Goal: Information Seeking & Learning: Learn about a topic

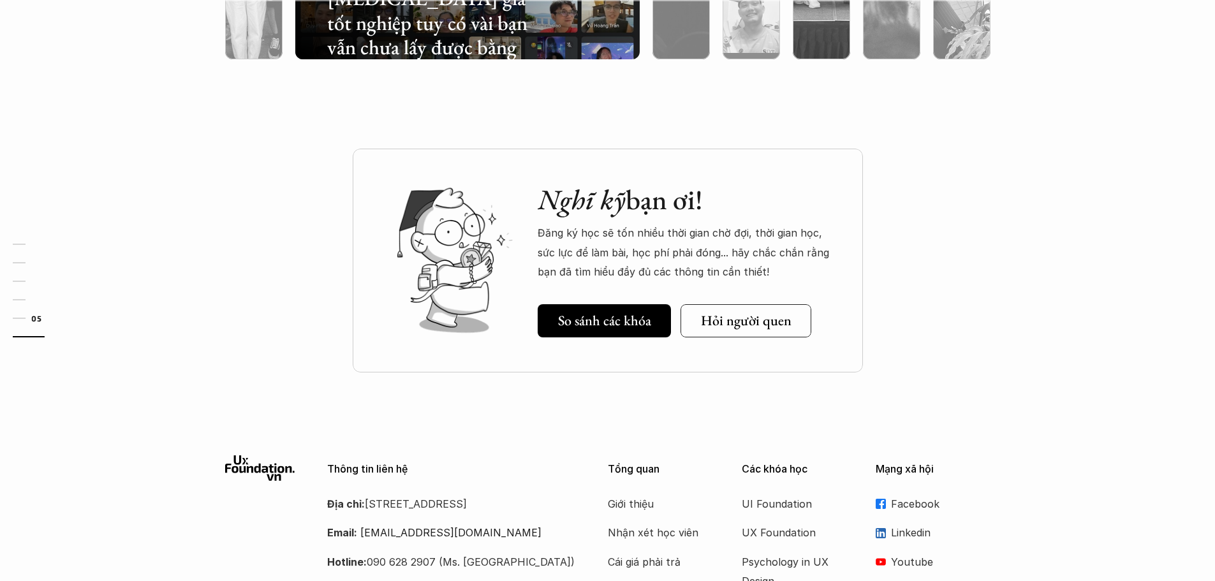
scroll to position [3829, 0]
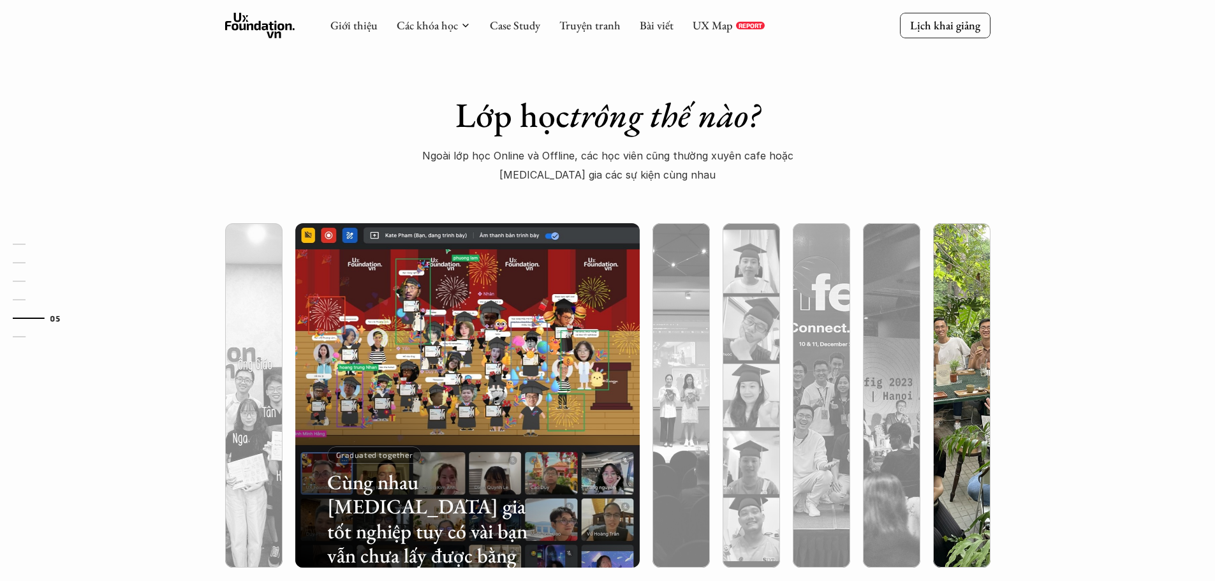
click at [966, 248] on img at bounding box center [961, 395] width 351 height 344
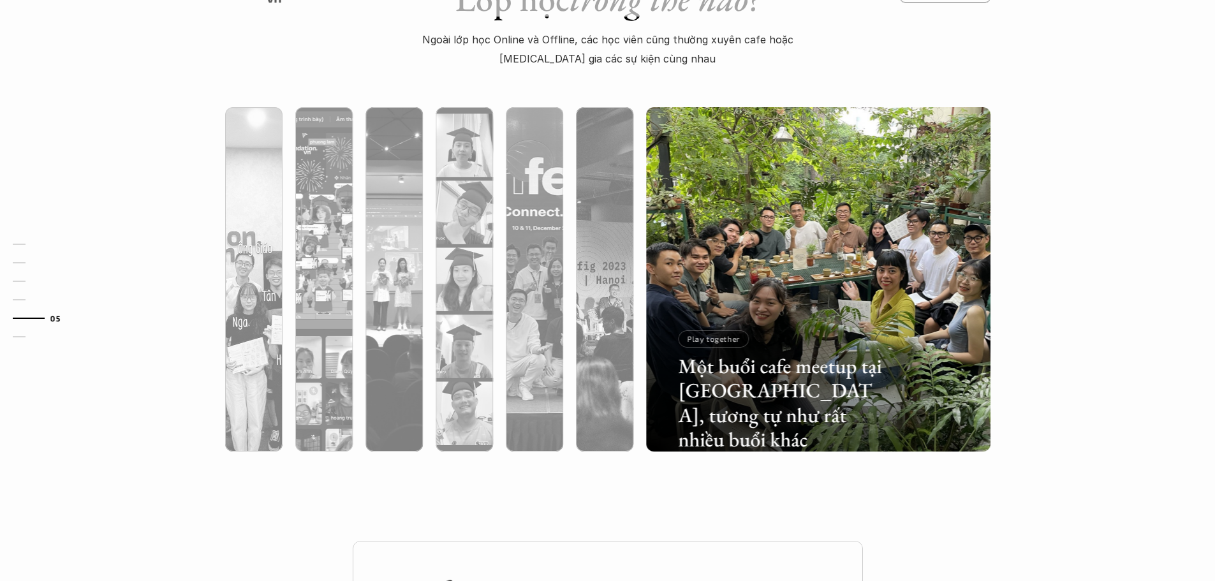
scroll to position [3956, 0]
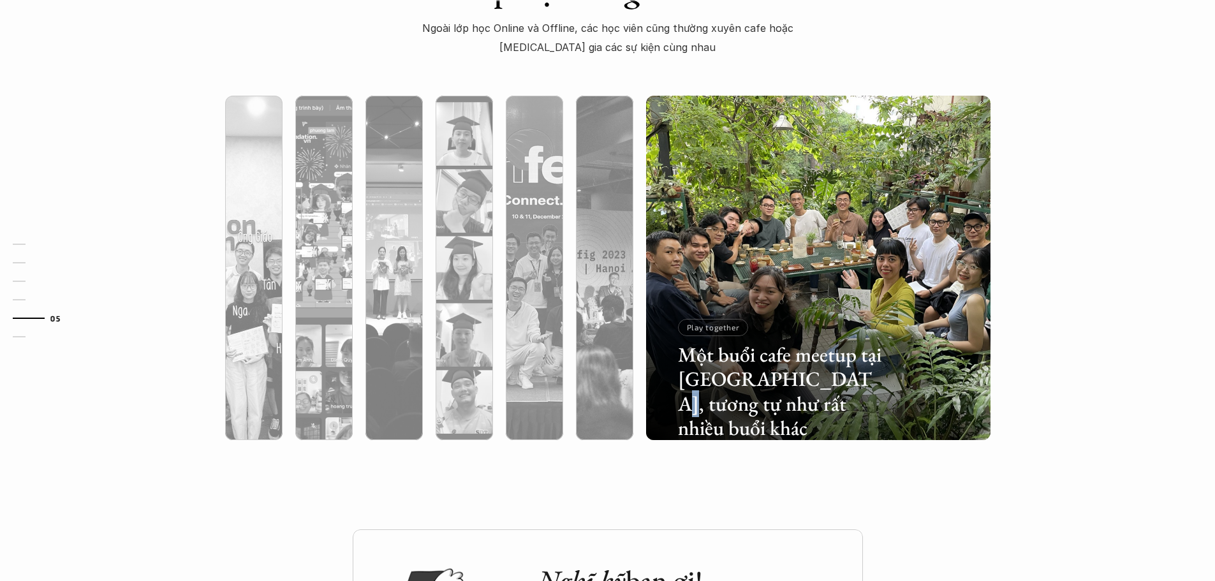
click at [820, 385] on h3 "Một buổi cafe meetup tại [GEOGRAPHIC_DATA], tương tự như rất nhiều buổi khác" at bounding box center [780, 391] width 205 height 98
click at [865, 268] on div at bounding box center [818, 336] width 344 height 208
click at [856, 182] on img at bounding box center [818, 268] width 351 height 344
click at [808, 184] on img at bounding box center [818, 268] width 351 height 344
click at [894, 161] on img at bounding box center [818, 268] width 351 height 344
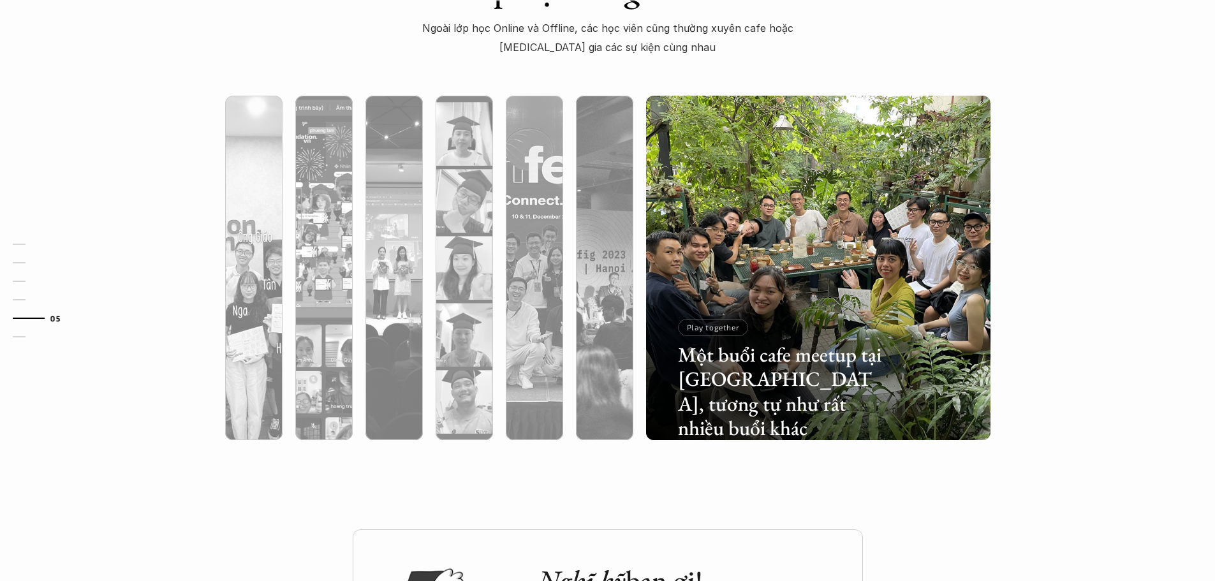
click at [867, 167] on img at bounding box center [818, 268] width 351 height 344
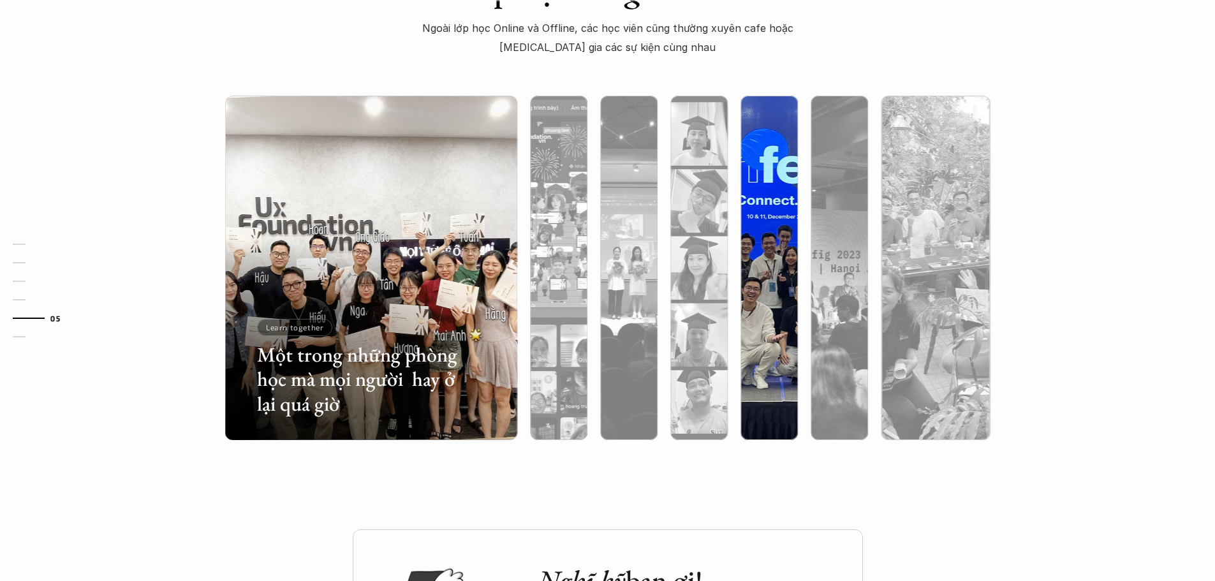
click at [775, 190] on div at bounding box center [769, 268] width 70 height 344
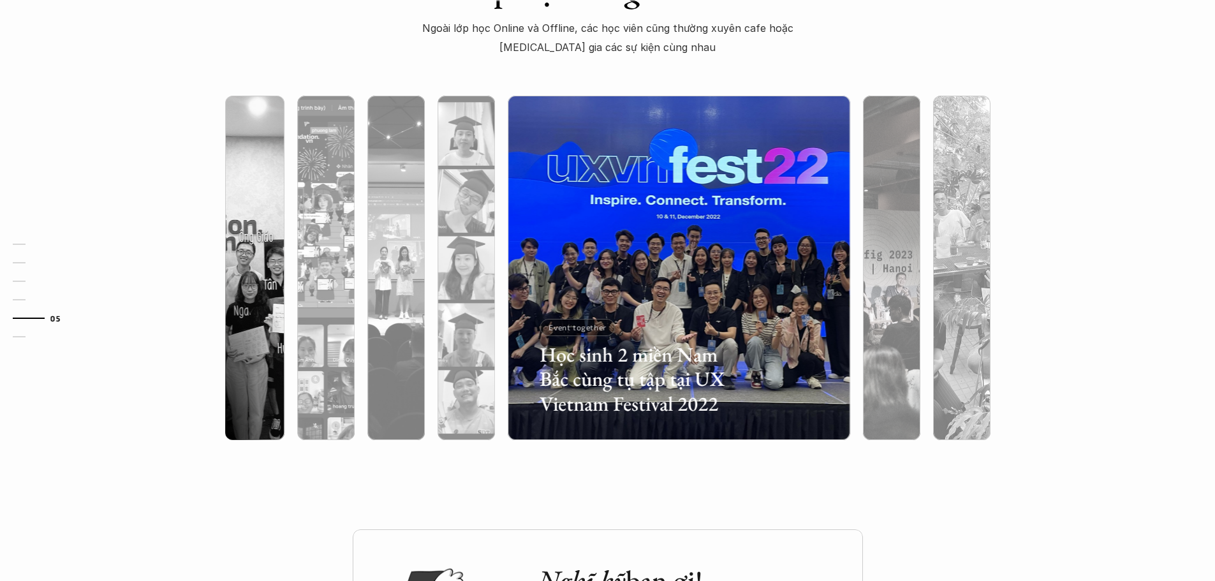
click at [892, 196] on img at bounding box center [891, 268] width 351 height 344
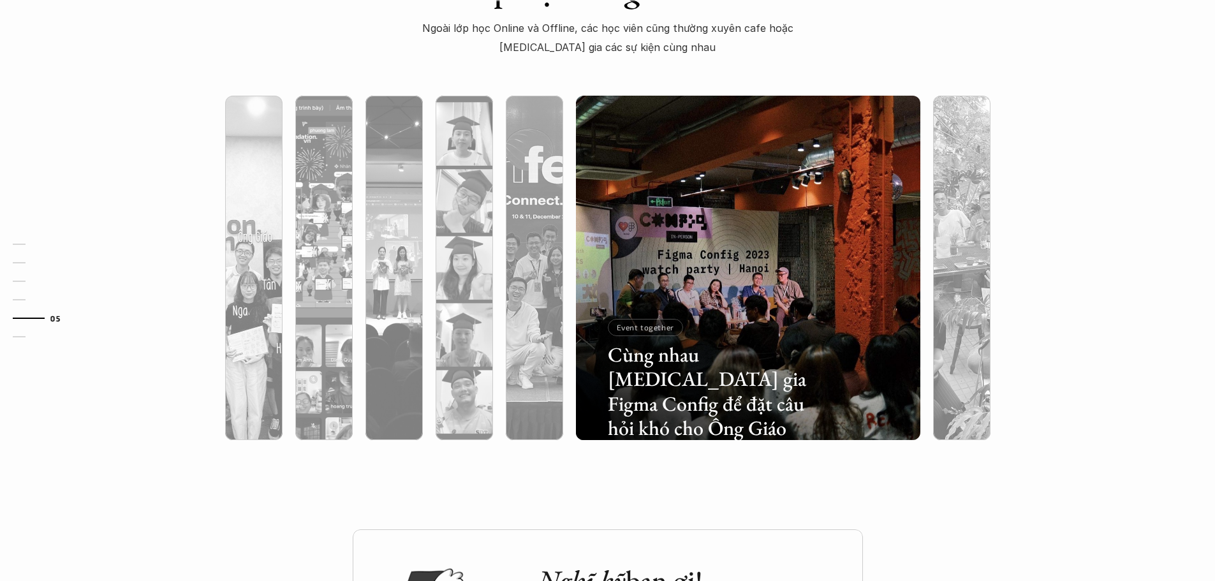
click at [684, 354] on h3 "Cùng nhau [MEDICAL_DATA] gia Figma Config để đặt câu hỏi khó cho Ông Giáo" at bounding box center [710, 391] width 205 height 98
click at [691, 402] on h3 "Cùng nhau [MEDICAL_DATA] gia Figma Config để đặt câu hỏi khó cho Ông Giáo" at bounding box center [710, 391] width 205 height 98
click at [720, 420] on div at bounding box center [748, 336] width 344 height 208
click at [647, 408] on h3 "Cùng nhau [MEDICAL_DATA] gia Figma Config để đặt câu hỏi khó cho Ông Giáo" at bounding box center [710, 391] width 205 height 98
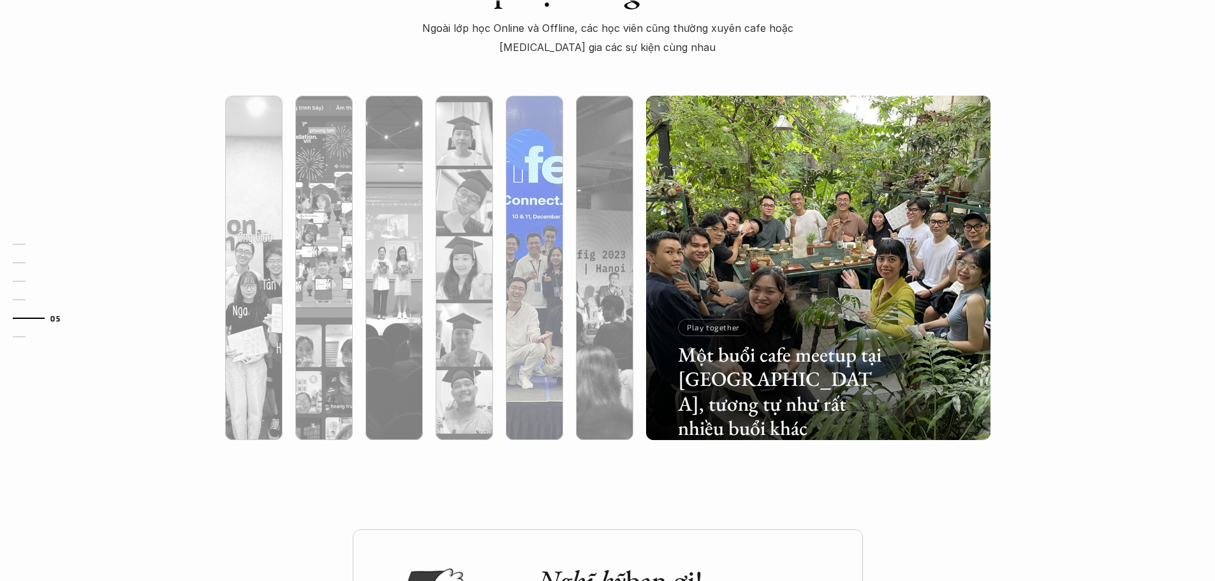
click at [550, 345] on div at bounding box center [640, 365] width 205 height 92
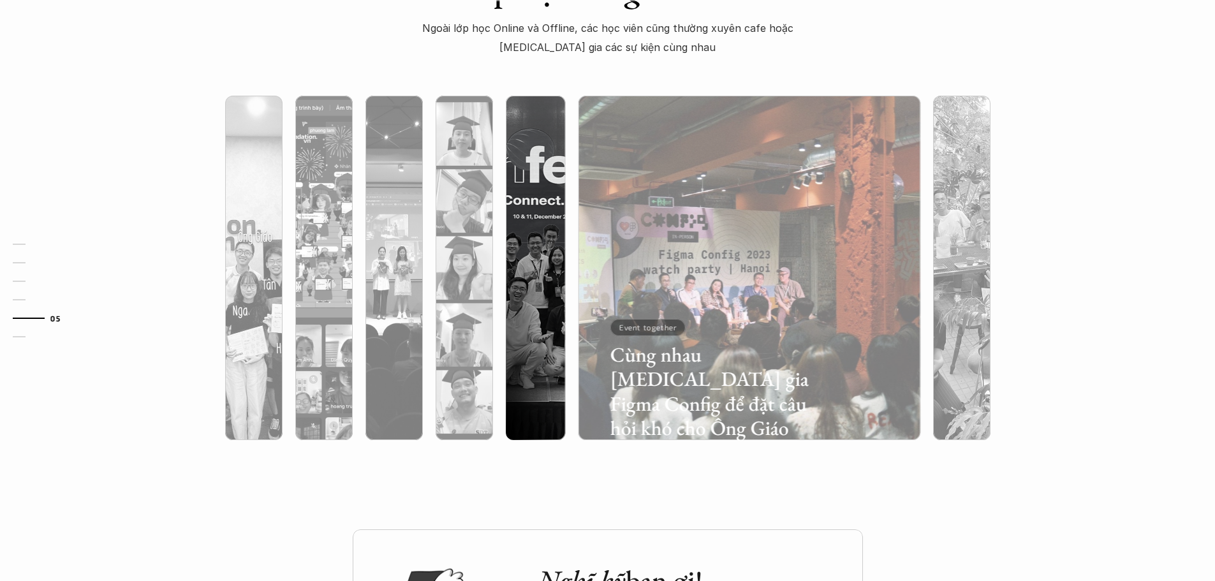
click at [499, 360] on div at bounding box center [535, 268] width 73 height 344
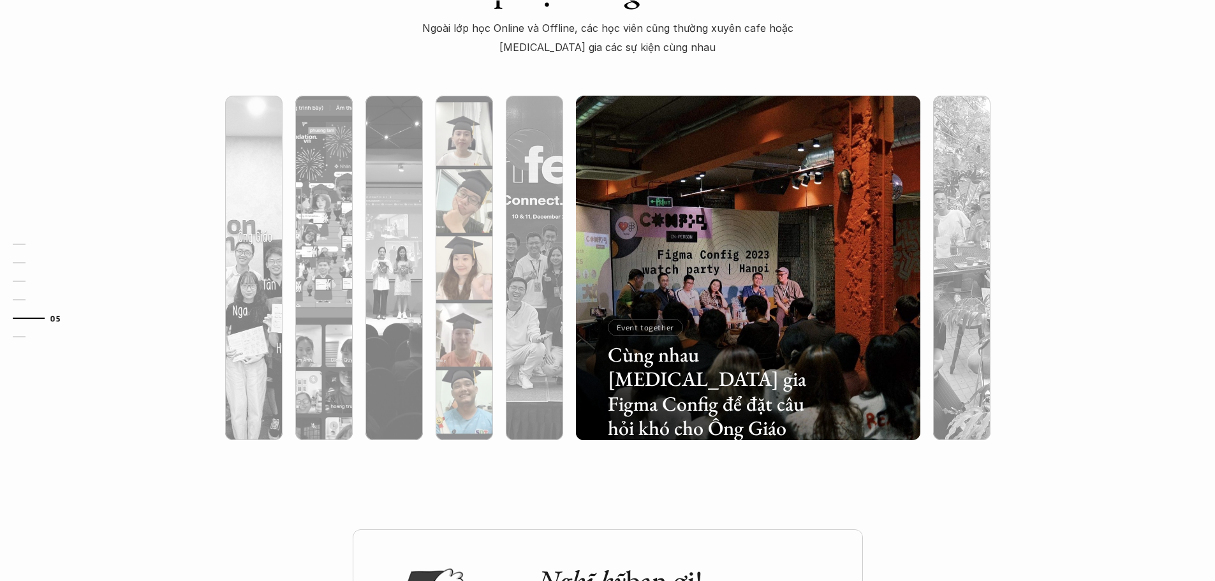
click at [483, 357] on div at bounding box center [570, 365] width 205 height 92
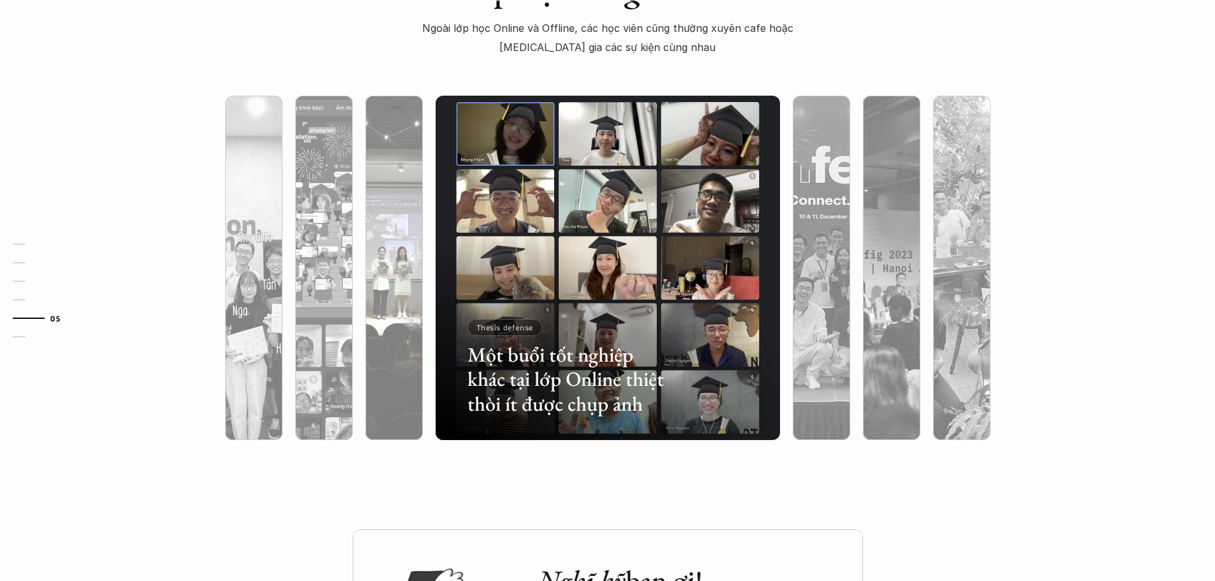
click at [411, 354] on div at bounding box center [499, 365] width 205 height 92
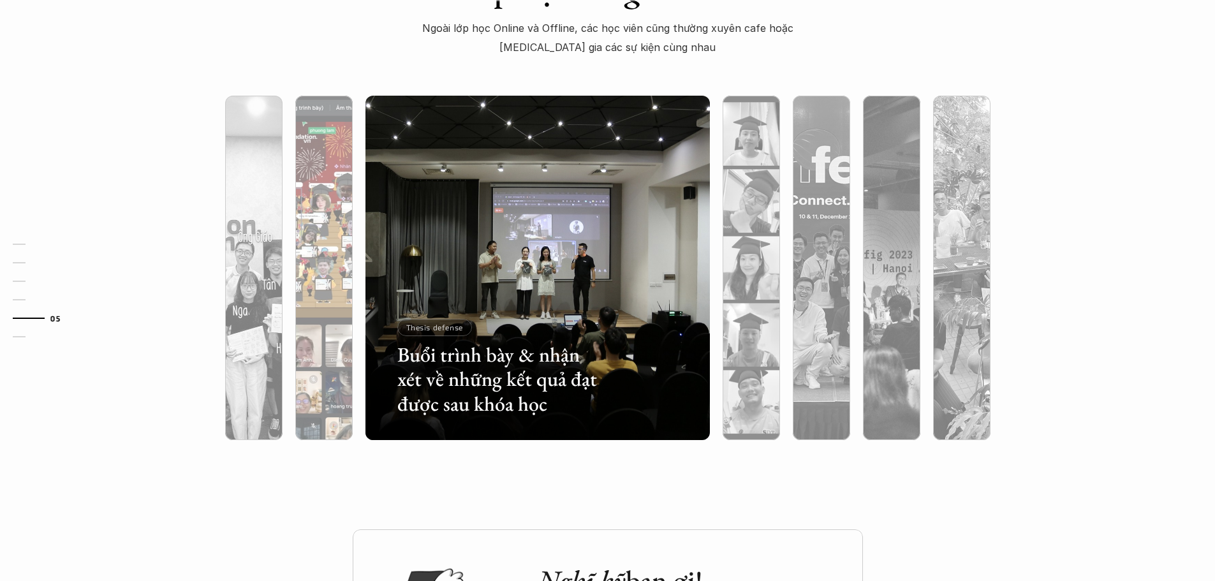
click at [357, 354] on div at bounding box center [324, 268] width 70 height 344
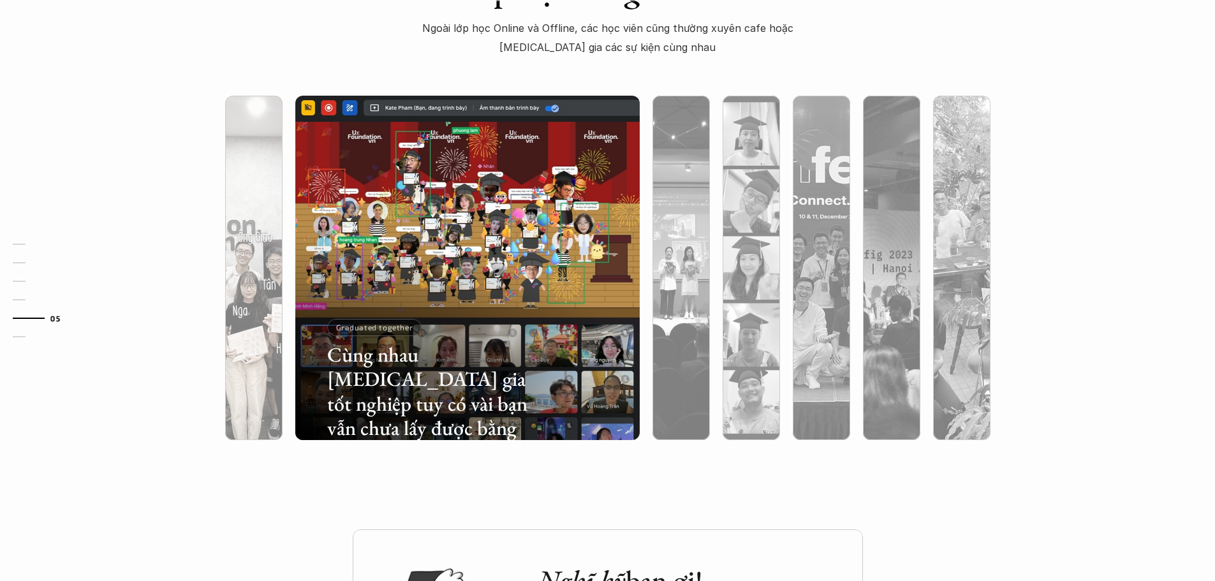
click at [263, 353] on div at bounding box center [359, 365] width 205 height 92
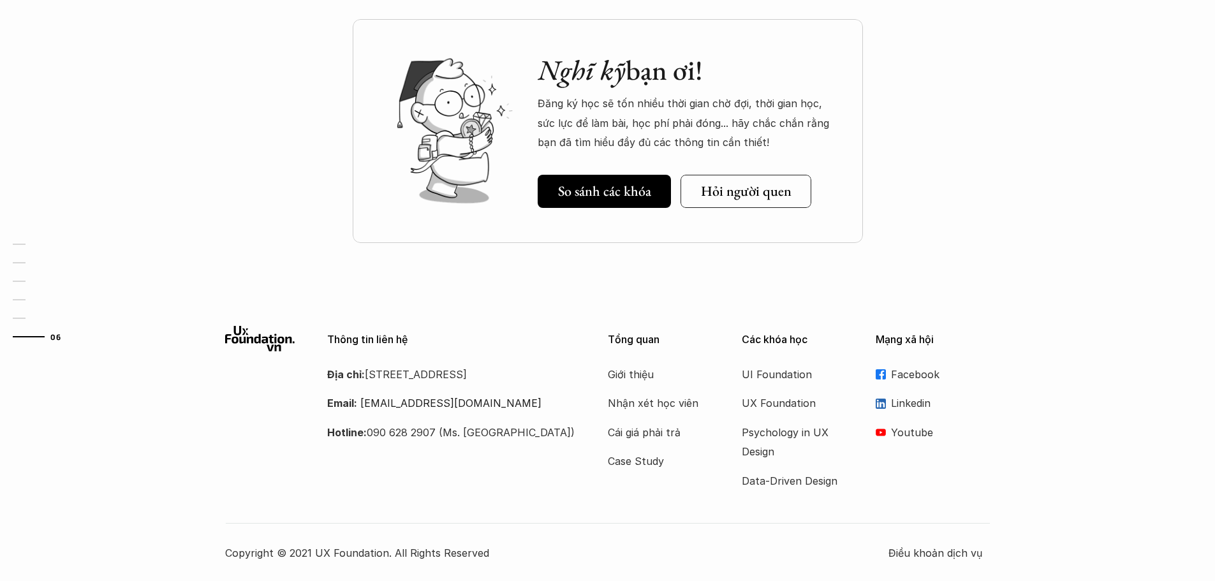
scroll to position [4467, 0]
